Goal: Task Accomplishment & Management: Manage account settings

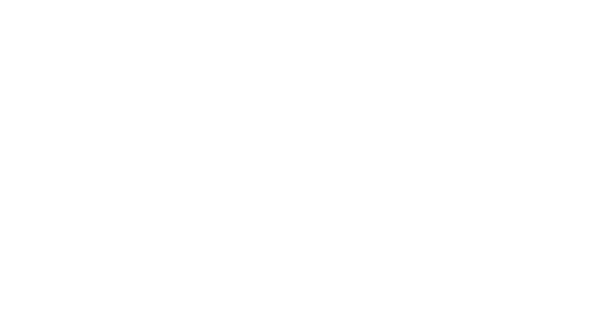
type input "**********"
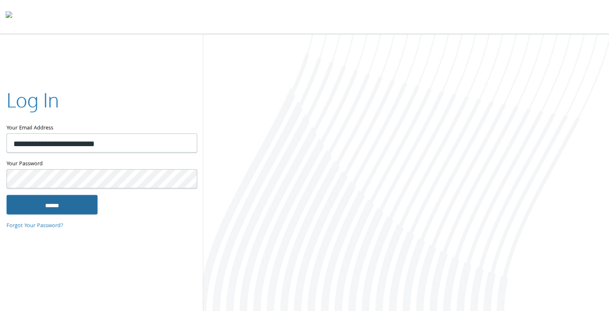
click at [45, 204] on input "******" at bounding box center [52, 204] width 91 height 20
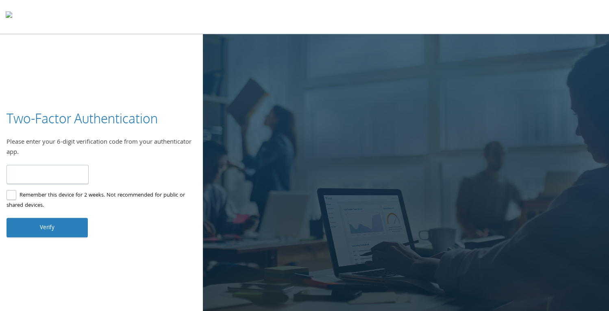
click at [28, 174] on input "number" at bounding box center [48, 174] width 82 height 19
type input "******"
